Goal: Information Seeking & Learning: Learn about a topic

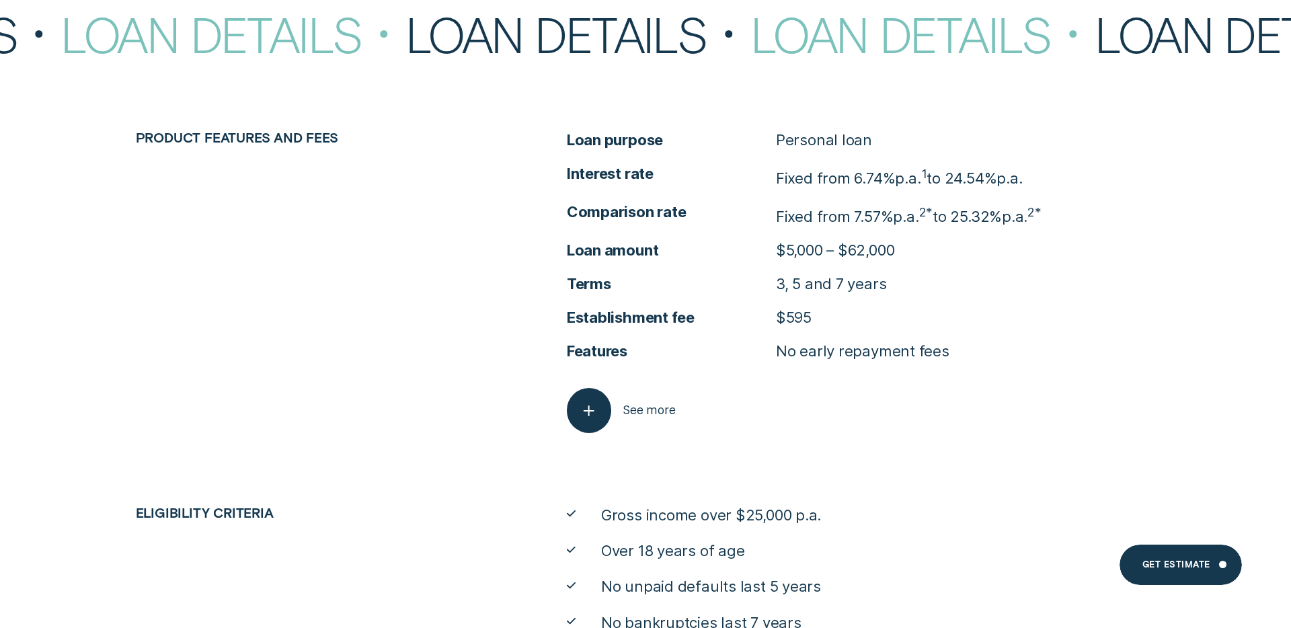
scroll to position [6506, 0]
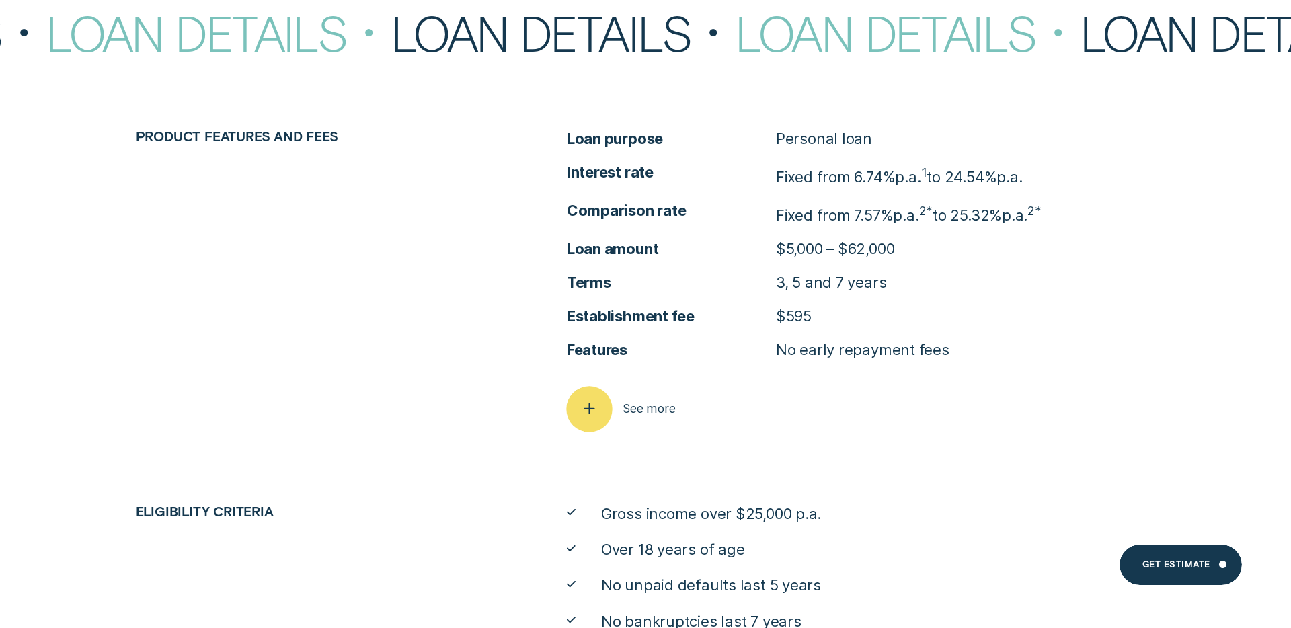
click at [601, 408] on div "button" at bounding box center [589, 410] width 46 height 46
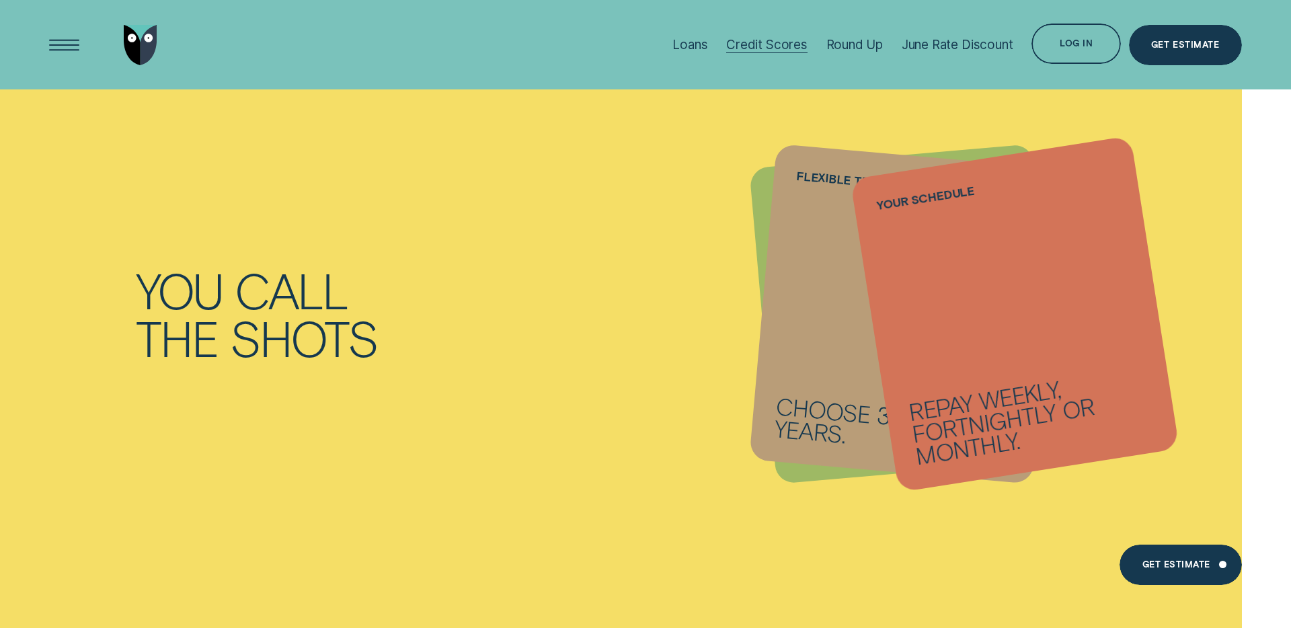
scroll to position [1507, 0]
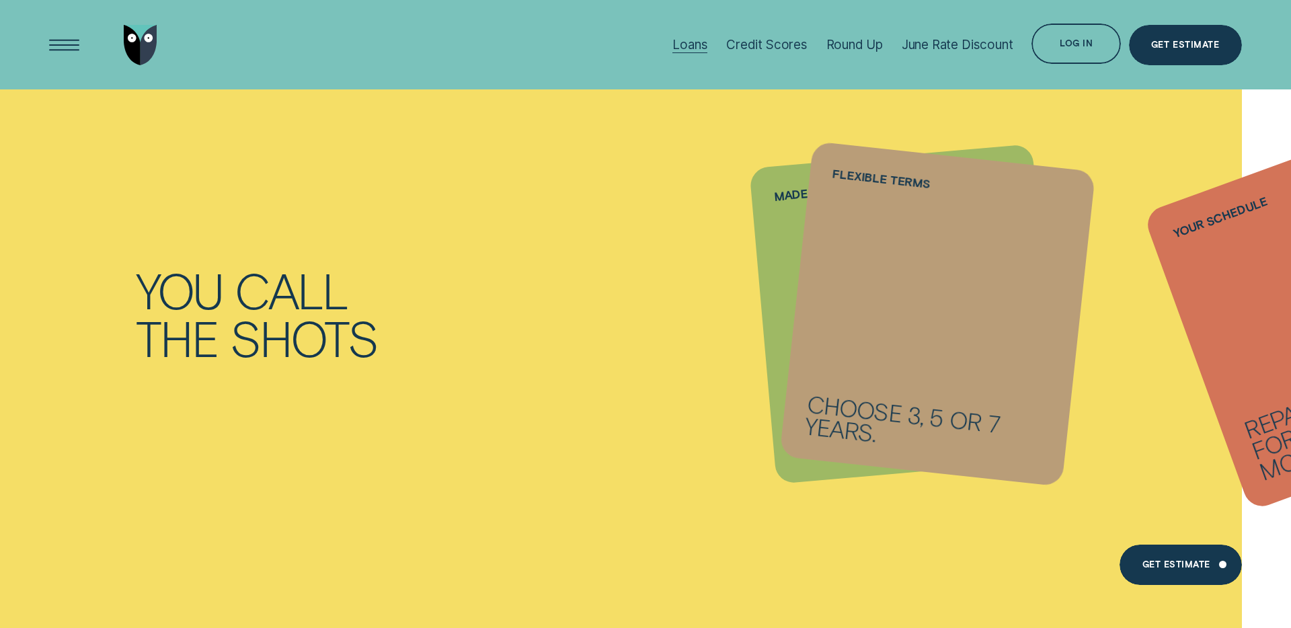
click at [702, 46] on div "Loans" at bounding box center [690, 44] width 35 height 15
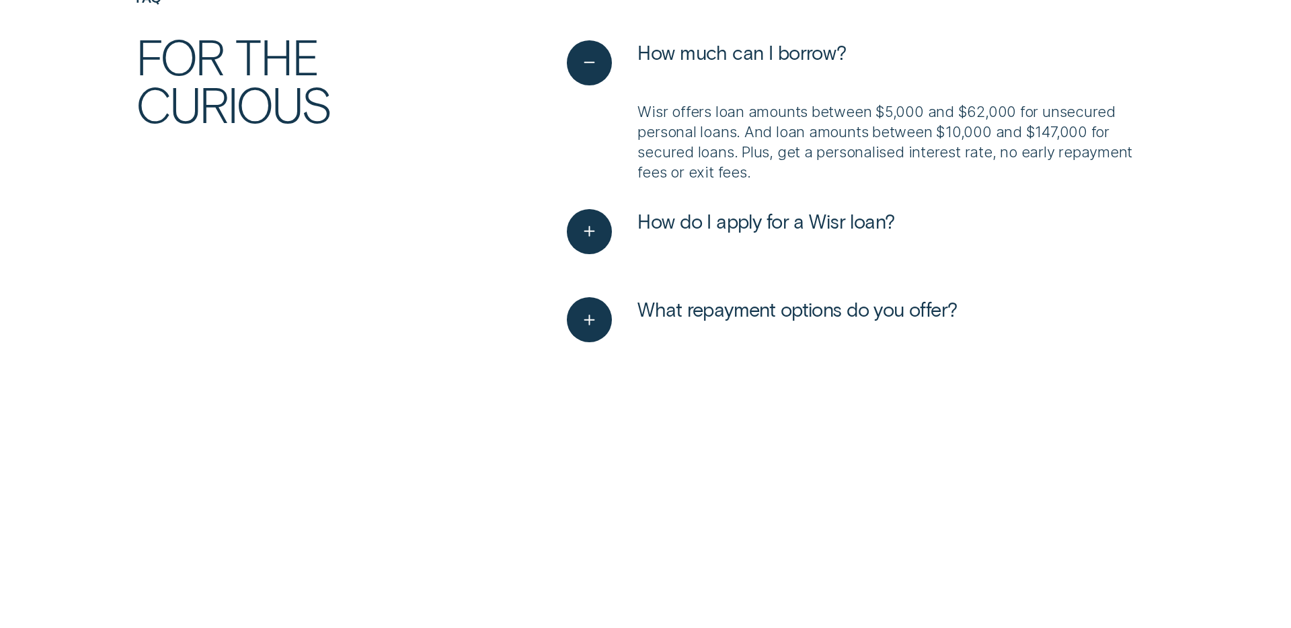
scroll to position [4340, 0]
click at [621, 323] on button "What repayment options do you offer?" at bounding box center [762, 319] width 391 height 45
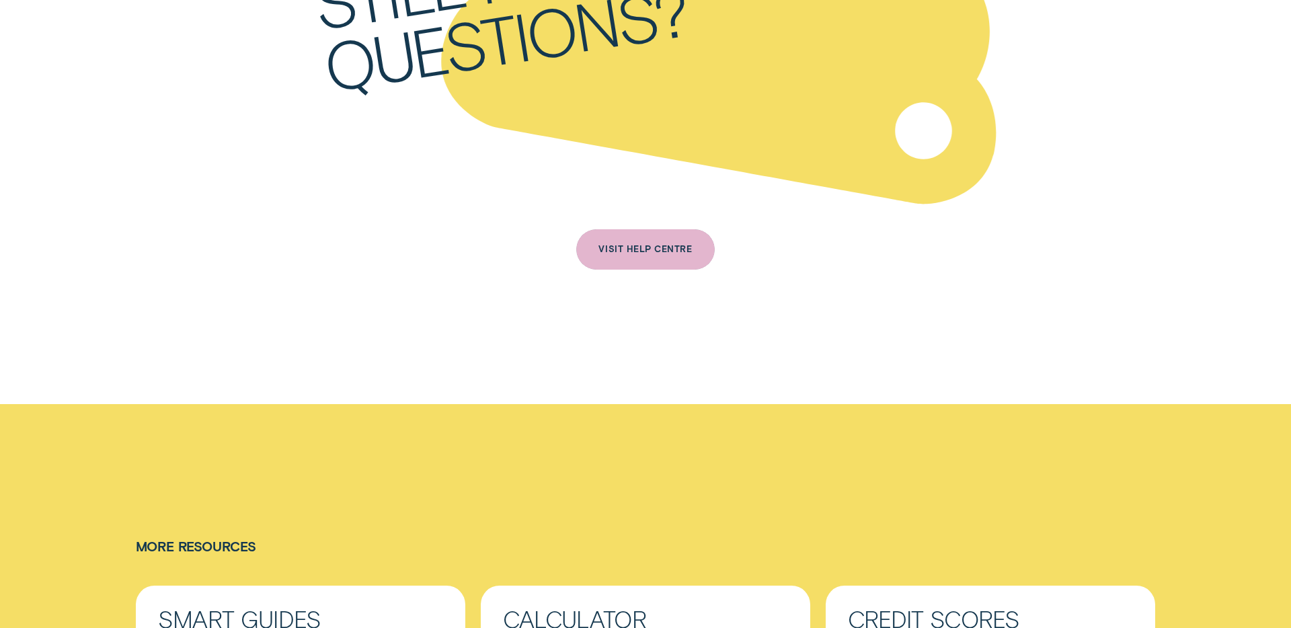
scroll to position [5163, 0]
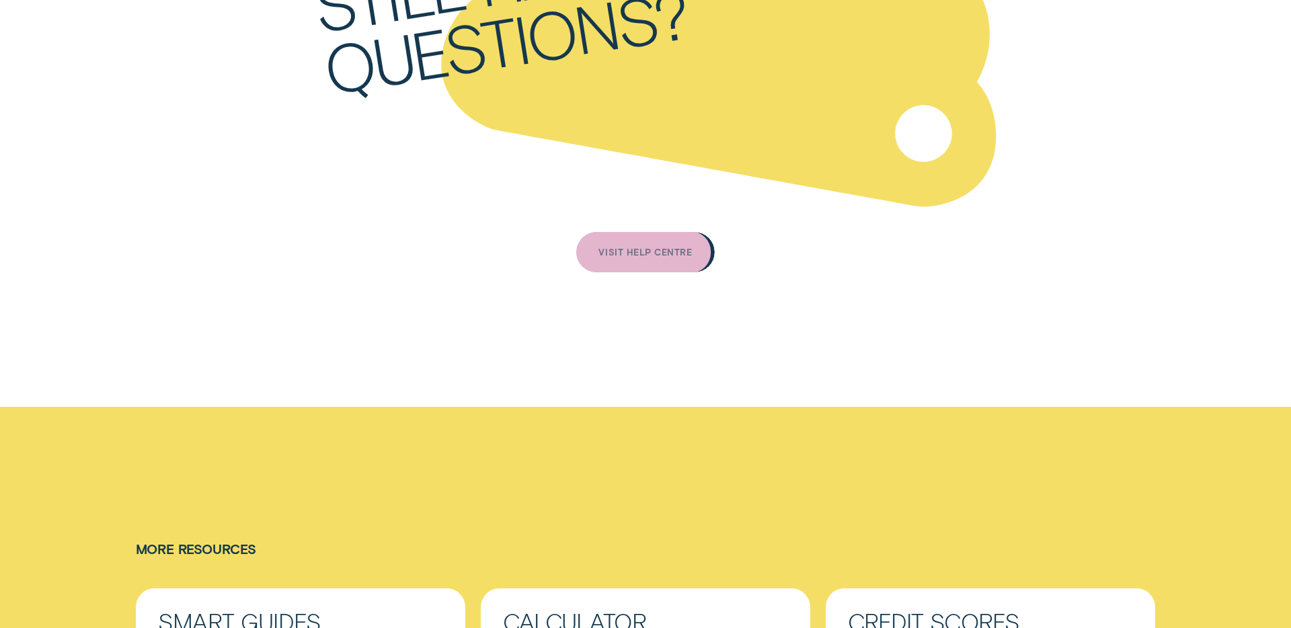
click at [660, 250] on div "VISIT HELP CENTRE" at bounding box center [645, 253] width 93 height 8
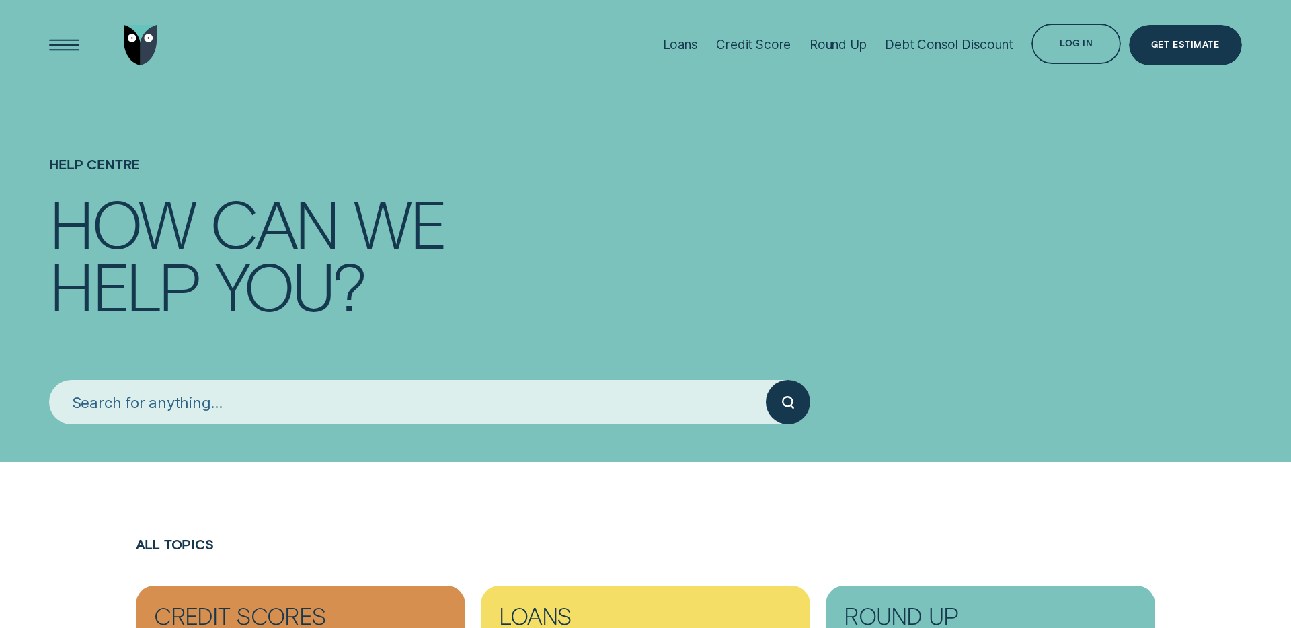
click at [539, 419] on input "search" at bounding box center [407, 402] width 716 height 45
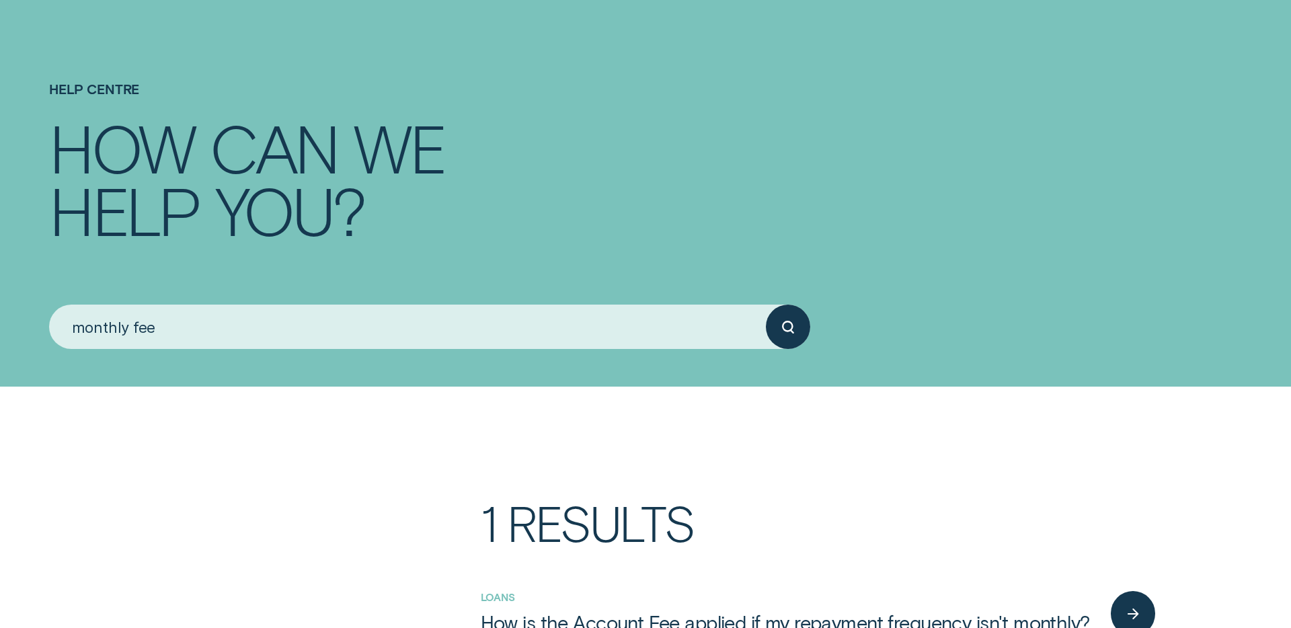
scroll to position [328, 0]
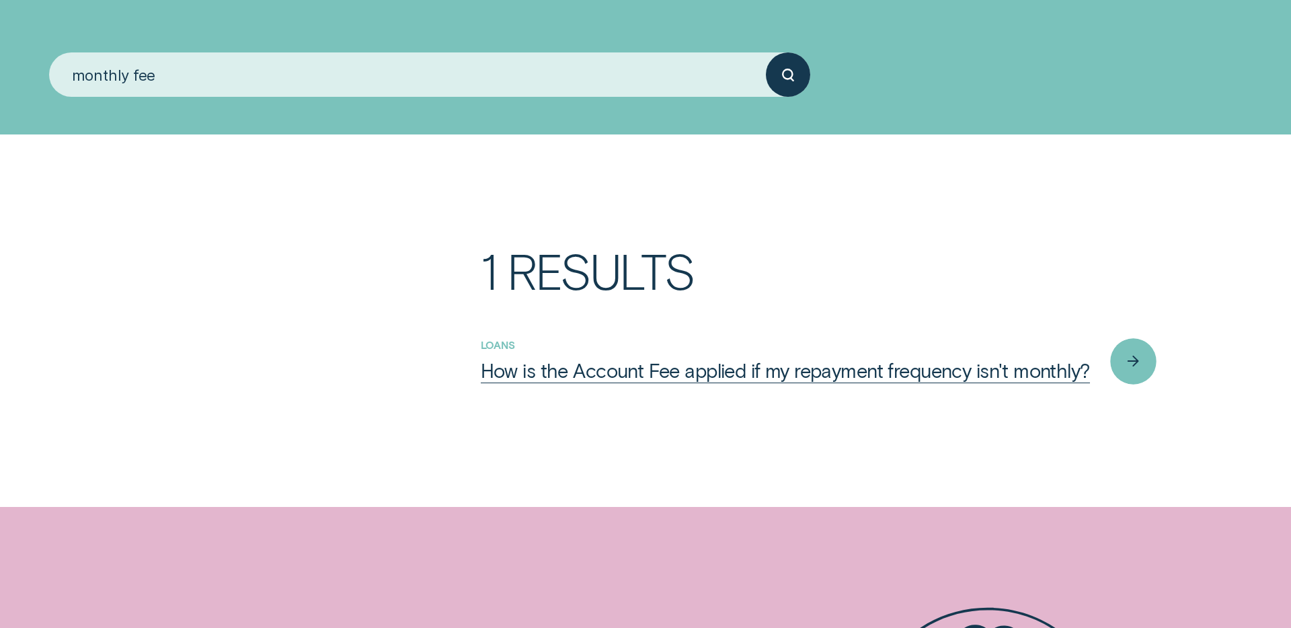
type input "monthly fee"
click at [898, 374] on div "How is the Account Fee applied if my repayment frequency isn't monthly?" at bounding box center [785, 370] width 609 height 24
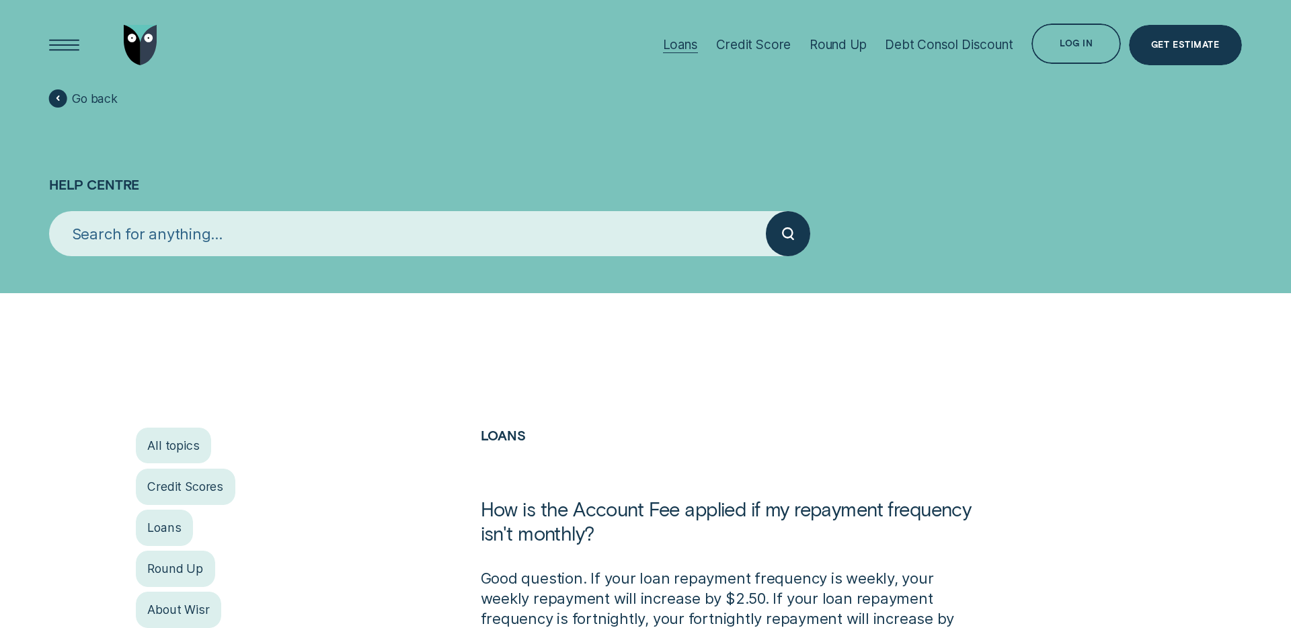
click at [694, 42] on div "Loans" at bounding box center [680, 44] width 35 height 15
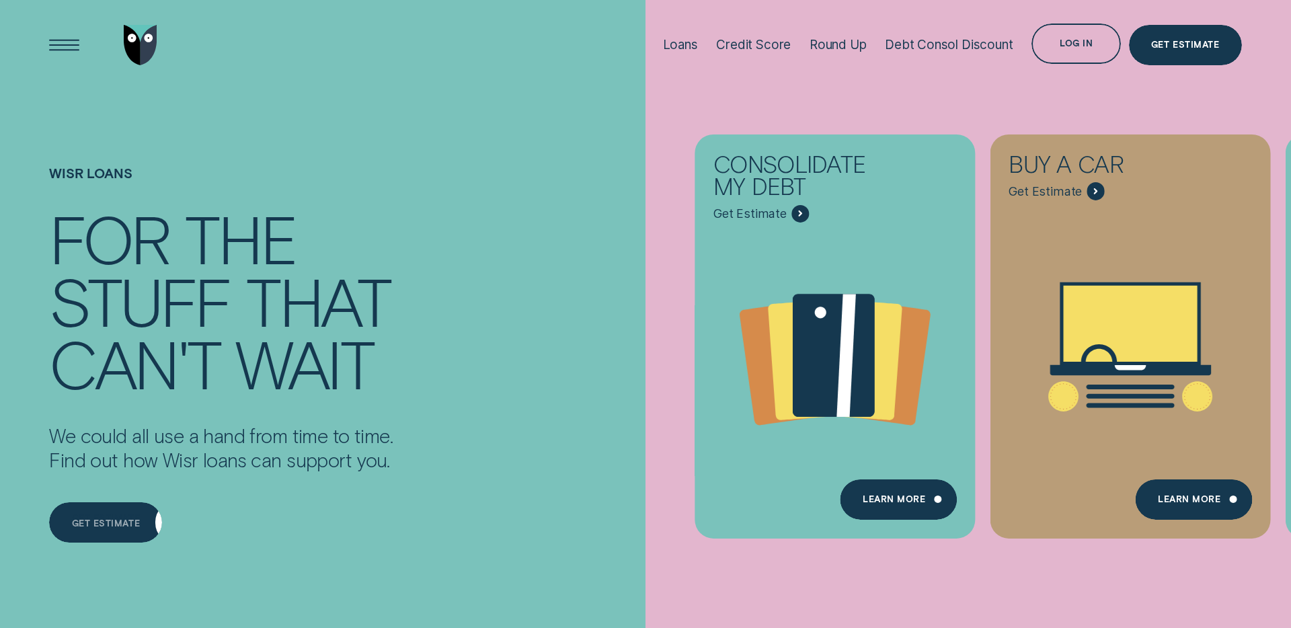
click at [101, 494] on div "Get estimate Get estimate" at bounding box center [105, 508] width 113 height 72
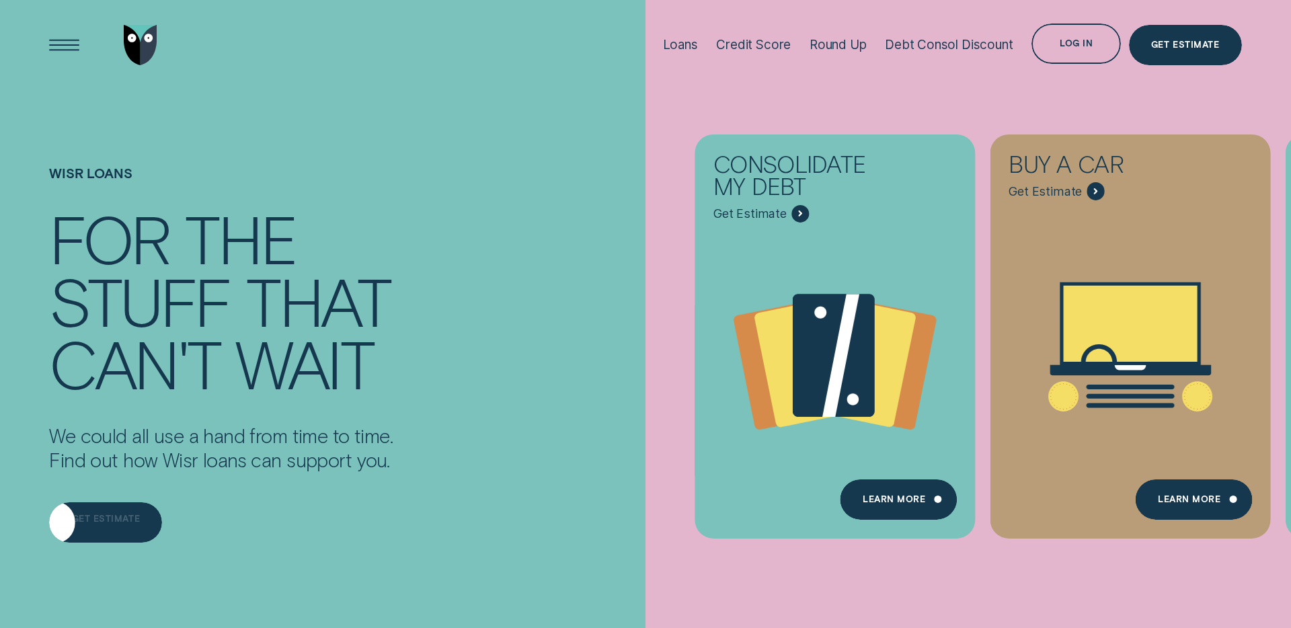
click at [87, 515] on div "Get estimate" at bounding box center [105, 522] width 113 height 40
